Goal: Task Accomplishment & Management: Complete application form

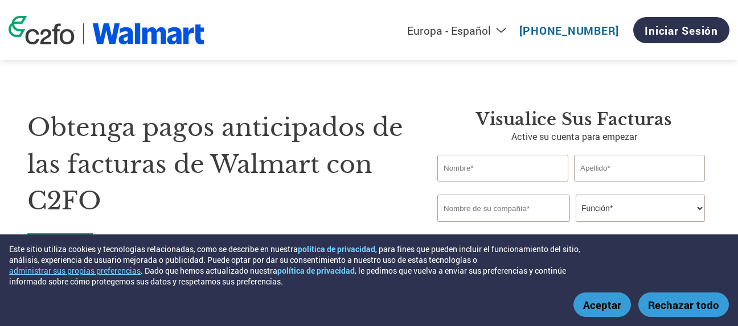
select select "es-ES"
click at [613, 320] on div "Este sitio utiliza cookies y tecnologías relacionadas, como se describe en nues…" at bounding box center [369, 281] width 738 height 92
click at [608, 309] on button "Aceptar" at bounding box center [603, 305] width 58 height 24
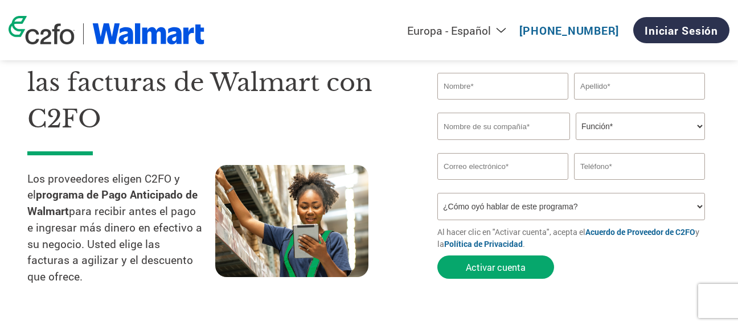
scroll to position [81, 0]
click at [574, 206] on select "¿Cómo oyó hablar de este programa? Recibió una carta Correo electrónico Redes s…" at bounding box center [571, 207] width 268 height 27
select select "Other"
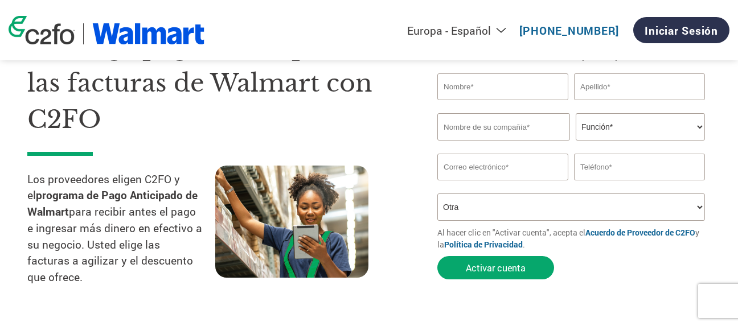
click at [437, 194] on select "¿Cómo oyó hablar de este programa? Recibió una carta Correo electrónico Redes s…" at bounding box center [571, 207] width 268 height 27
click at [525, 92] on input "text" at bounding box center [502, 86] width 131 height 27
type input "[PERSON_NAME]"
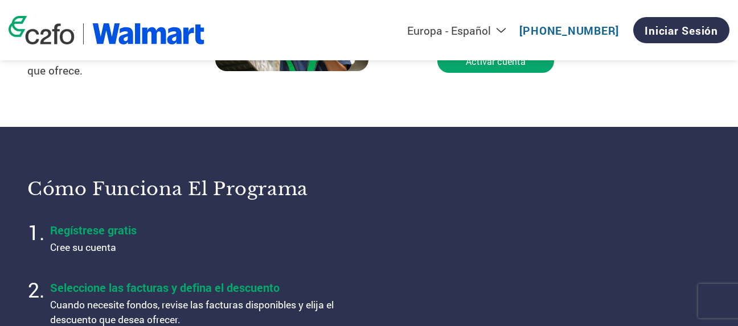
type input "[PERSON_NAME]"
click at [173, 223] on h4 "Regístrese gratis" at bounding box center [192, 230] width 285 height 15
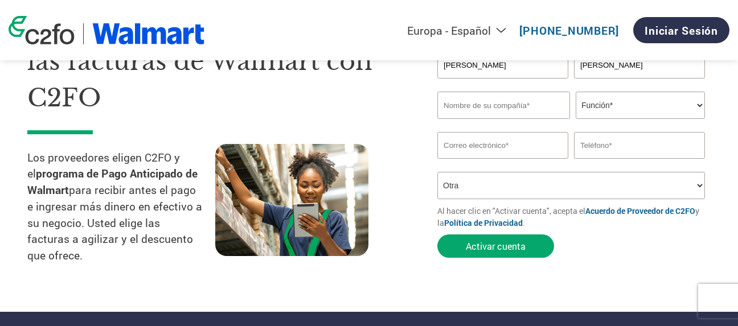
scroll to position [0, 0]
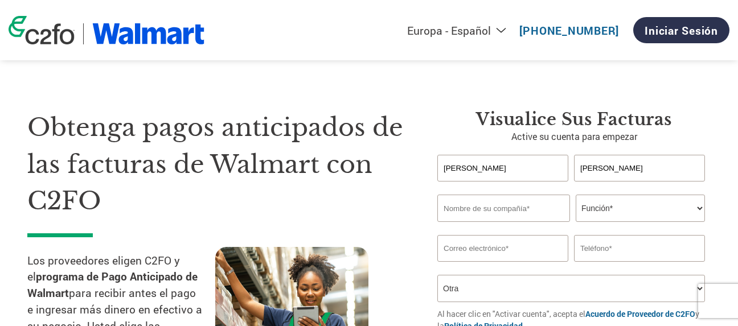
click at [465, 211] on input "text" at bounding box center [503, 208] width 133 height 27
type input "Desarrollo Mercantil Mexicano"
select select "OWNER_FOUNDER"
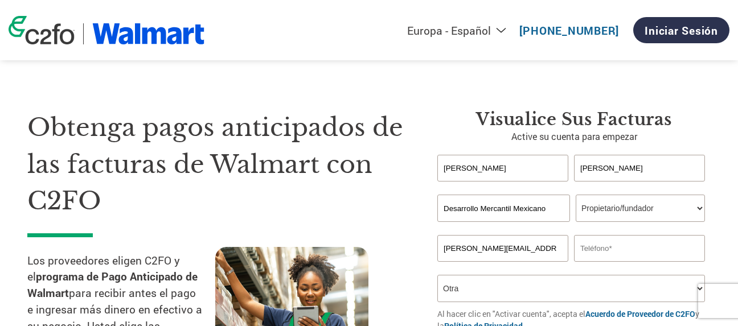
type input "[PERSON_NAME][EMAIL_ADDRESS][DOMAIN_NAME]"
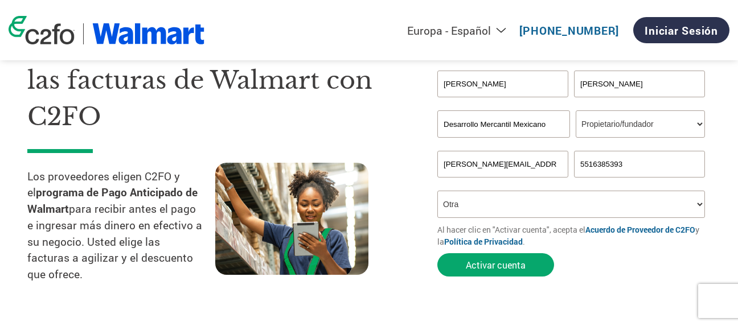
scroll to position [103, 0]
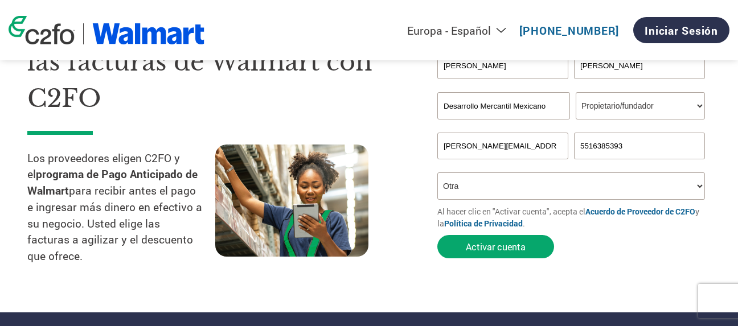
type input "5516385393"
click at [507, 33] on select "Americas - English Américas - Español [GEOGRAPHIC_DATA] - Português [GEOGRAPHIC…" at bounding box center [382, 30] width 264 height 14
select select "es-MX"
click at [311, 30] on select "Americas - English Américas - Español [GEOGRAPHIC_DATA] - Português [GEOGRAPHIC…" at bounding box center [382, 30] width 264 height 14
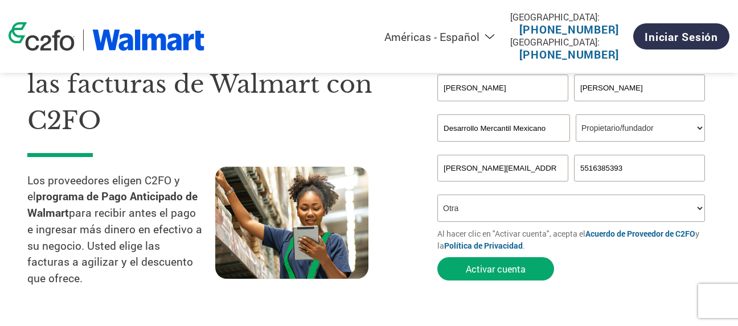
scroll to position [89, 0]
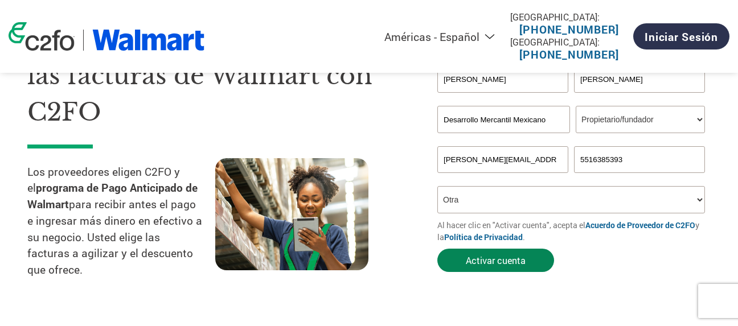
click at [502, 255] on button "Activar cuenta" at bounding box center [495, 260] width 117 height 23
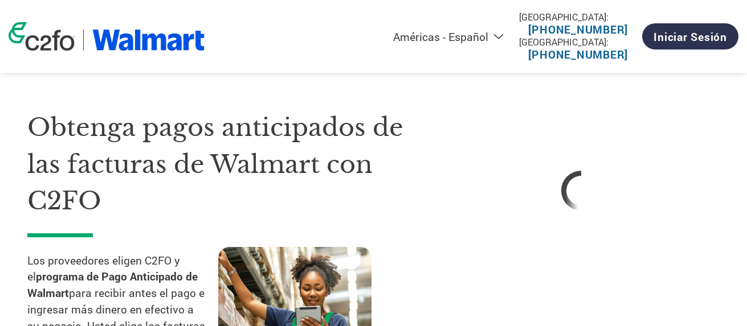
select select "es-MX"
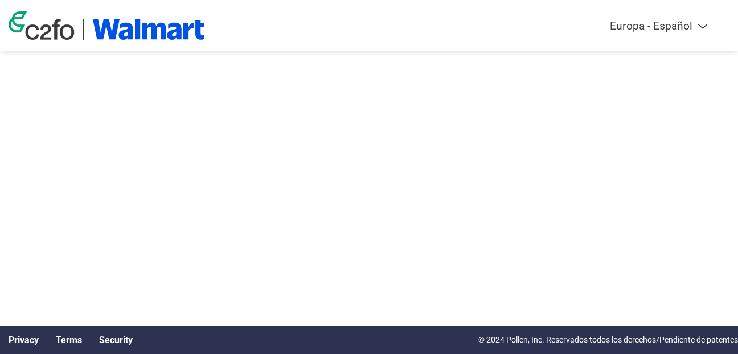
click at [698, 33] on div "Americas - English Américas - Español [GEOGRAPHIC_DATA] - Português [GEOGRAPHIC…" at bounding box center [369, 25] width 738 height 51
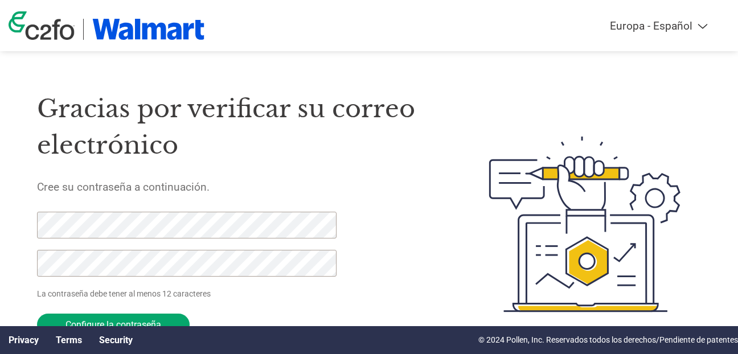
click at [700, 26] on select "Americas - English Américas - Español [GEOGRAPHIC_DATA] - Português [GEOGRAPHIC…" at bounding box center [583, 25] width 264 height 13
select select "es-MX"
click at [451, 27] on select "Americas - English Américas - Español [GEOGRAPHIC_DATA] - Português [GEOGRAPHIC…" at bounding box center [583, 25] width 264 height 13
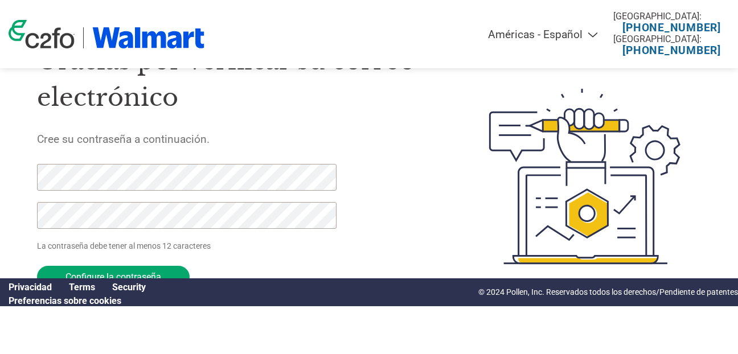
scroll to position [49, 0]
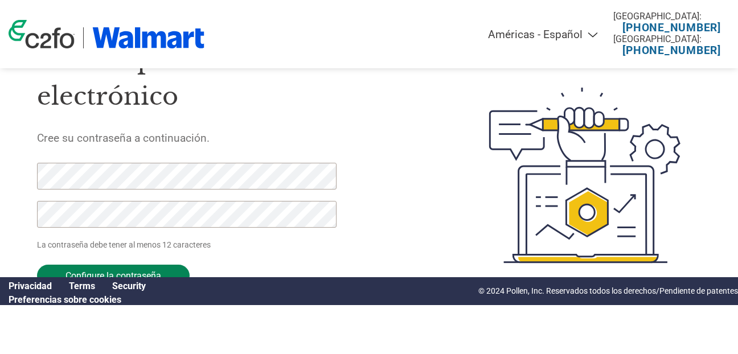
click at [159, 273] on input "Configure la contraseña" at bounding box center [113, 276] width 153 height 22
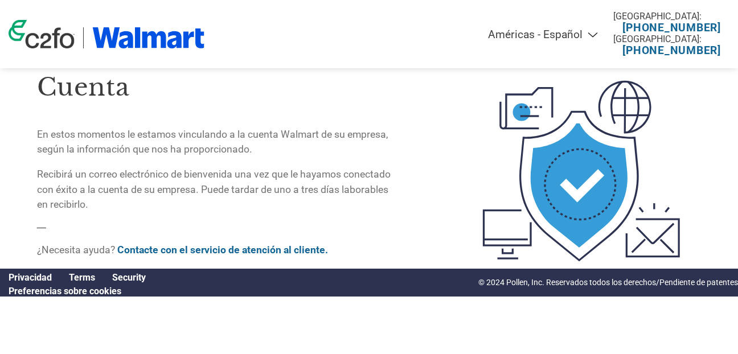
scroll to position [0, 0]
